Goal: Information Seeking & Learning: Learn about a topic

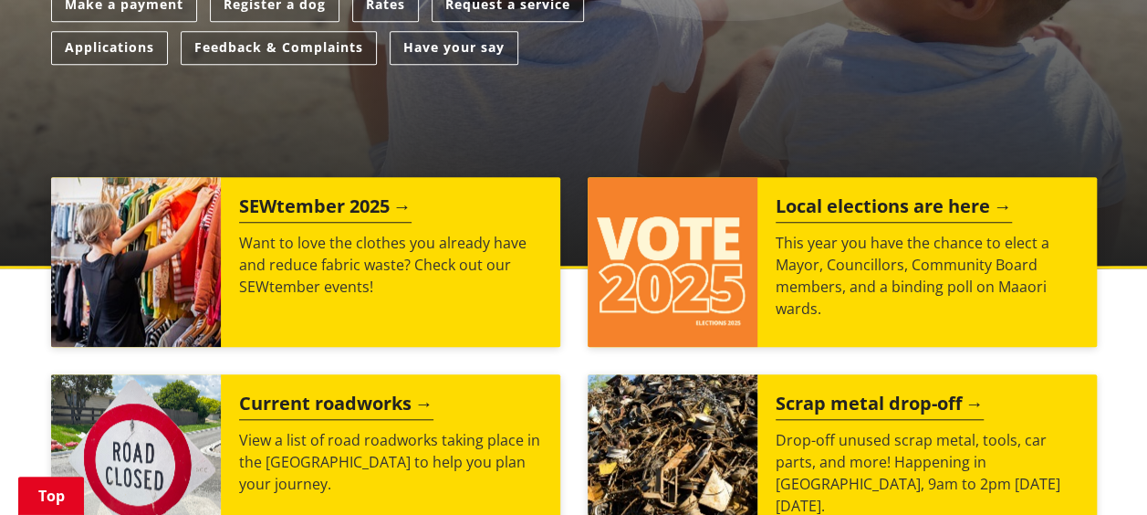
scroll to position [657, 0]
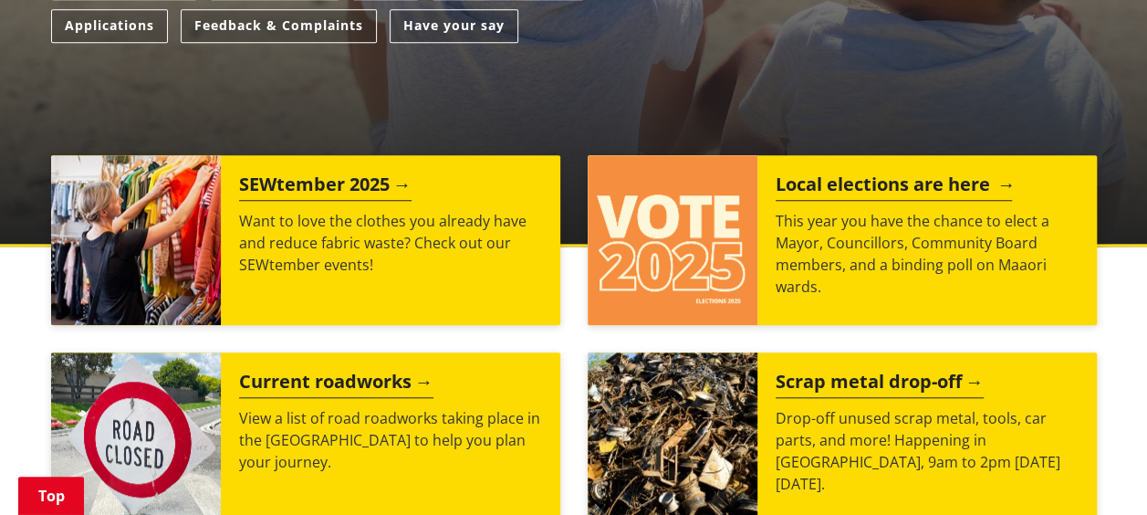
click at [716, 264] on img at bounding box center [673, 240] width 170 height 170
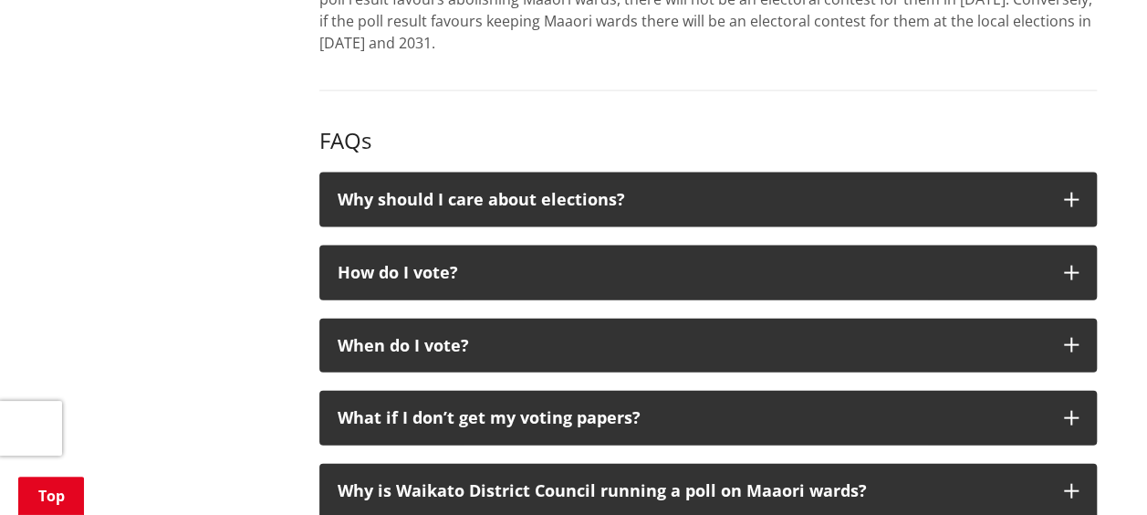
scroll to position [1880, 0]
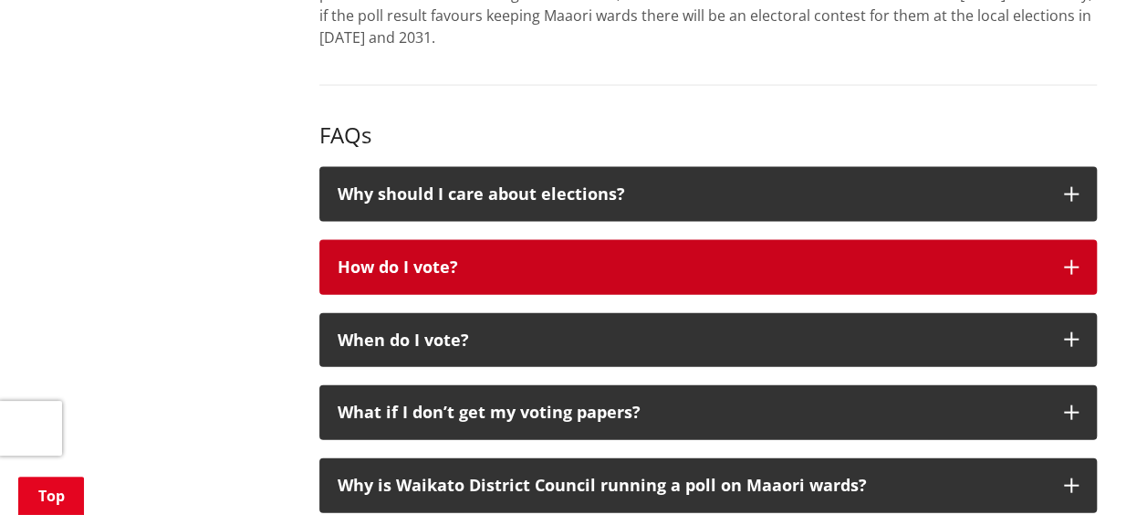
click at [1082, 257] on button "How do I vote?" at bounding box center [708, 267] width 778 height 55
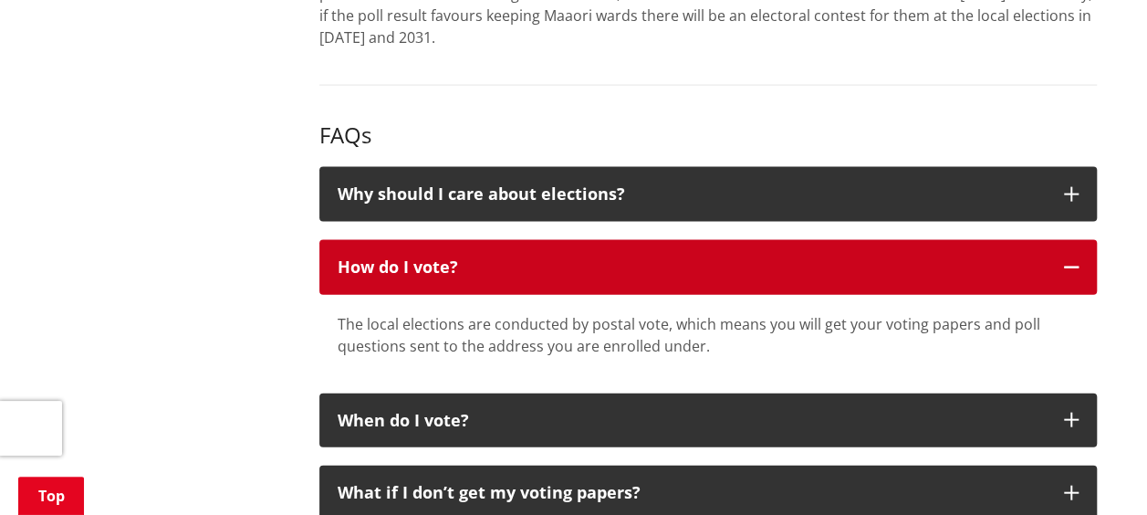
click at [1082, 257] on button "How do I vote?" at bounding box center [708, 267] width 778 height 55
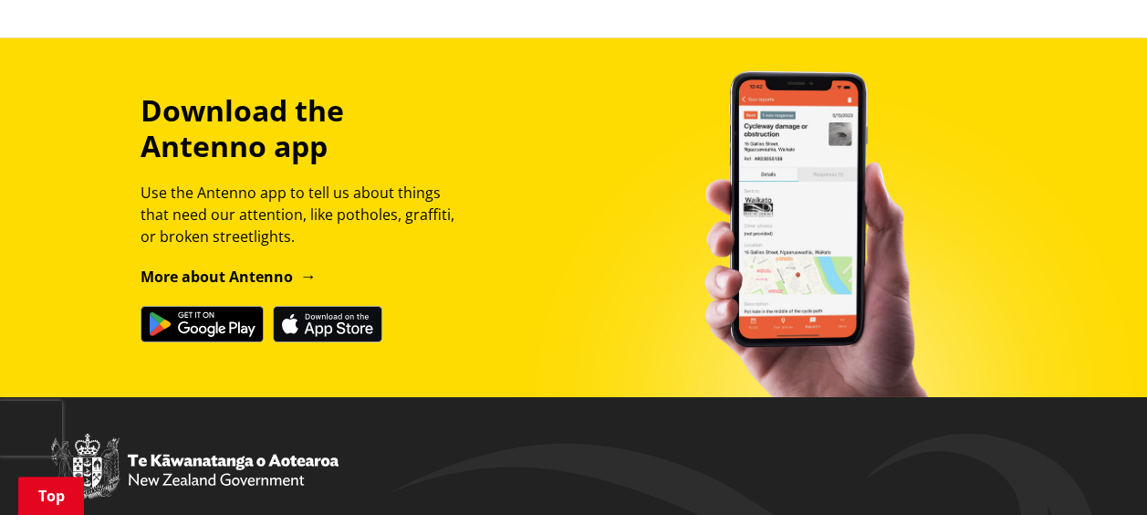
scroll to position [2928, 0]
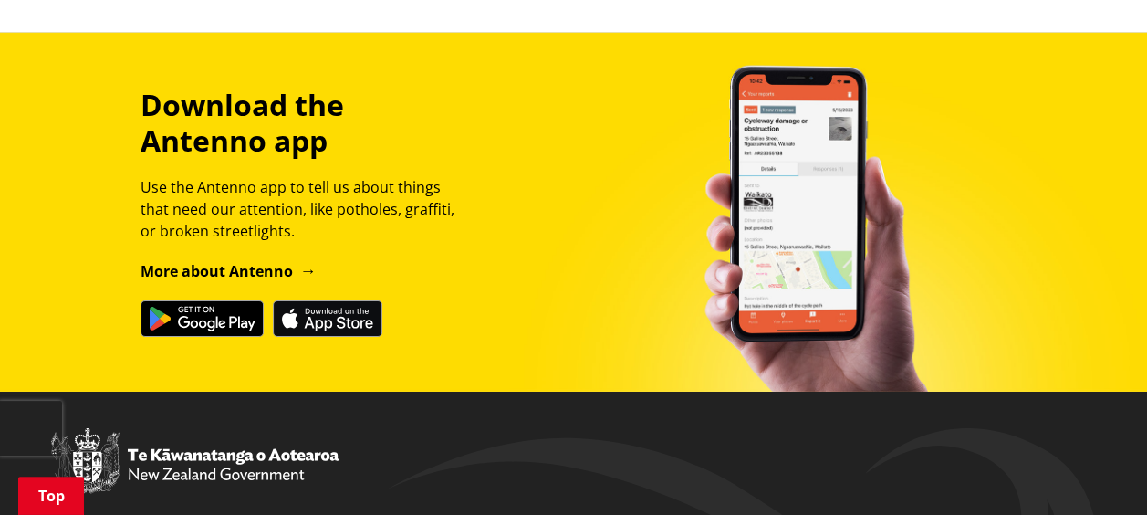
click at [235, 329] on img at bounding box center [202, 318] width 123 height 37
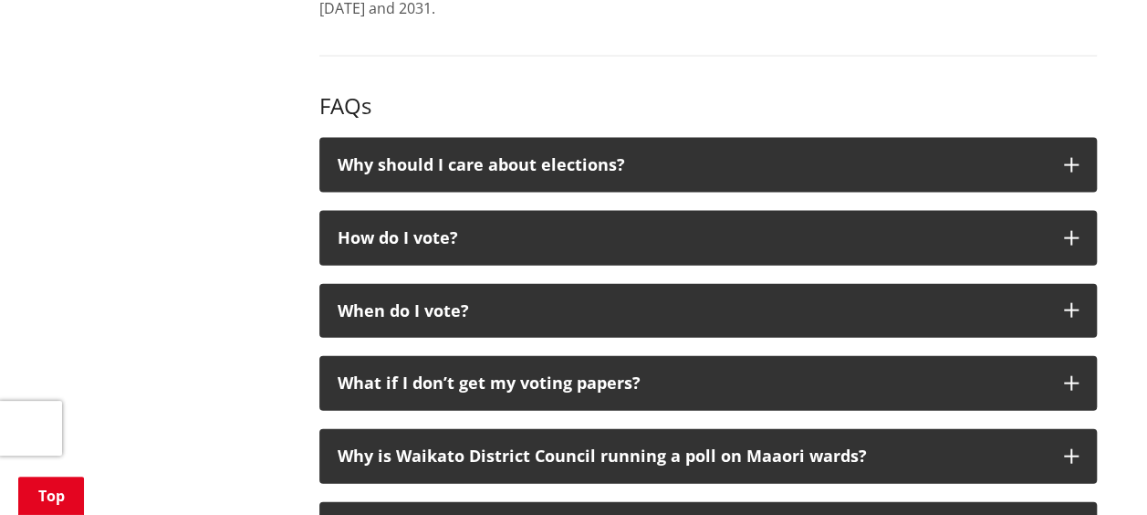
scroll to position [1897, 0]
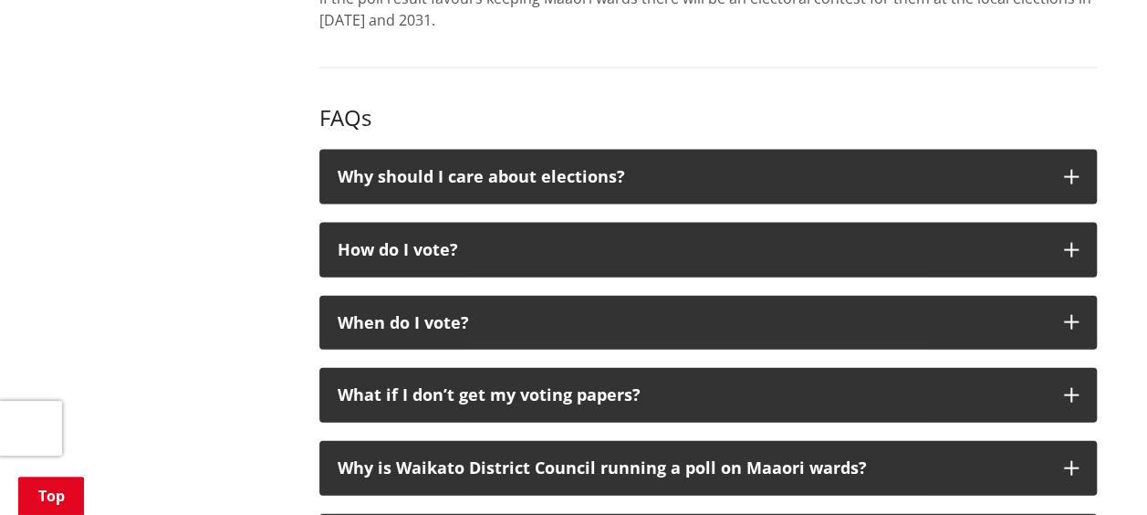
click at [356, 177] on div "Why should I care about elections?" at bounding box center [692, 177] width 708 height 18
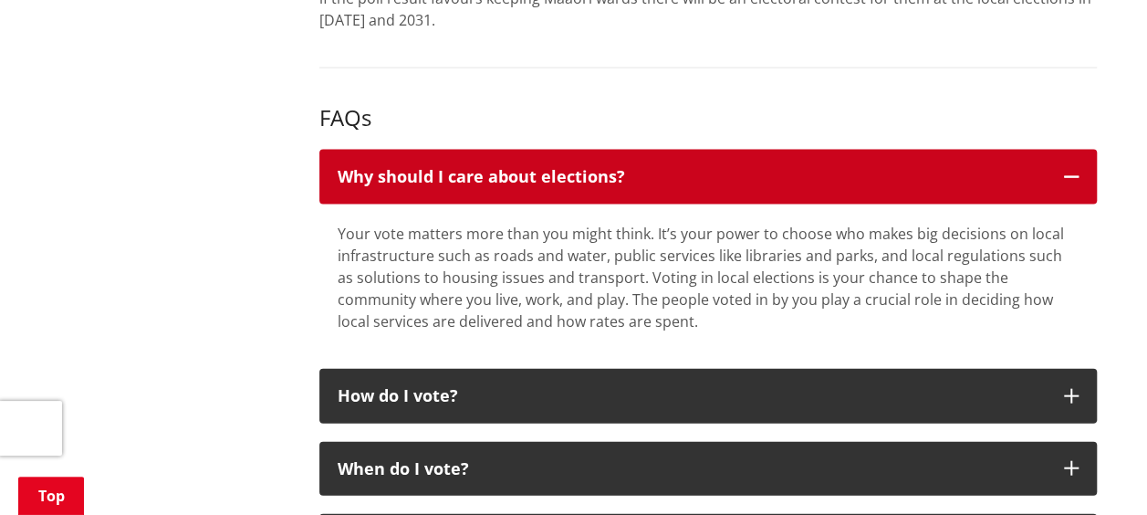
click at [319, 150] on button "Why should I care about elections?" at bounding box center [708, 177] width 778 height 55
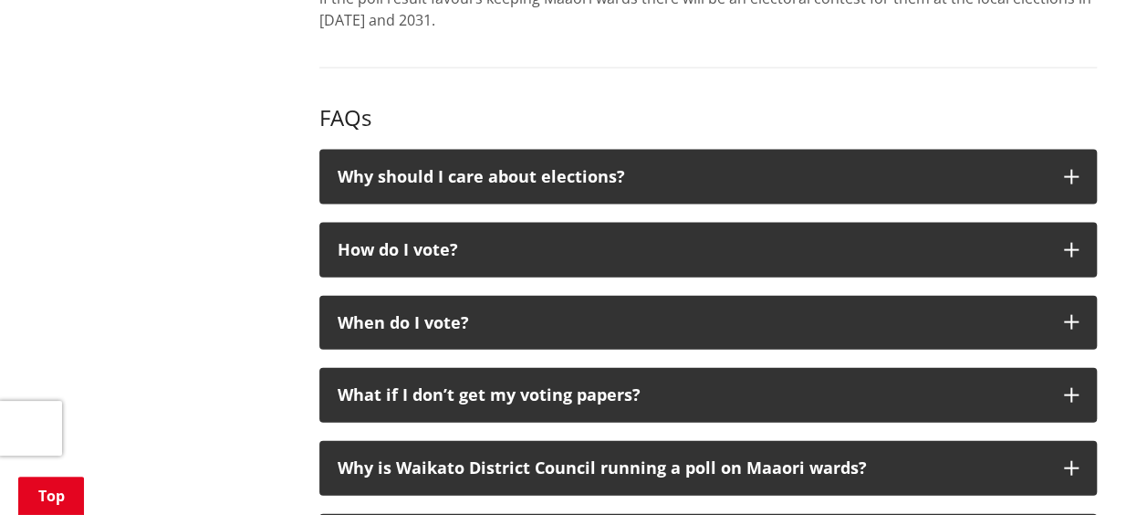
click at [827, 112] on h3 "FAQs" at bounding box center [708, 118] width 778 height 26
